Goal: Check status: Check status

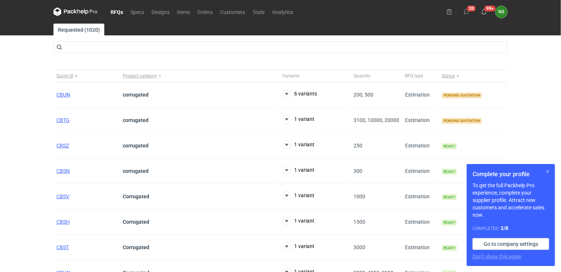
click at [549, 172] on button "button" at bounding box center [547, 171] width 9 height 9
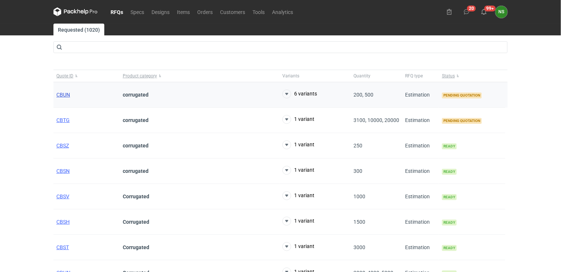
click at [61, 95] on span "CBUN" at bounding box center [63, 95] width 14 height 6
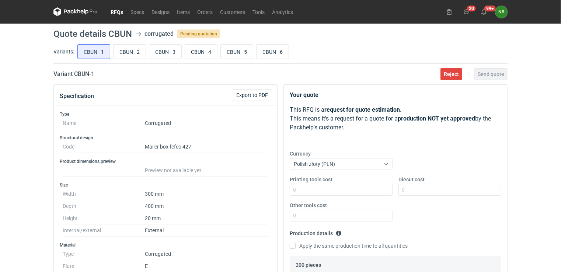
click at [120, 12] on link "RFQs" at bounding box center [117, 11] width 20 height 9
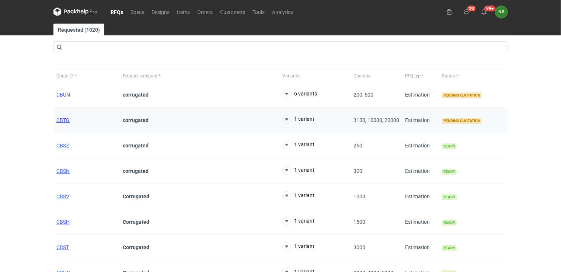
click at [60, 120] on span "CBTG" at bounding box center [62, 120] width 13 height 6
